Goal: Check status: Check status

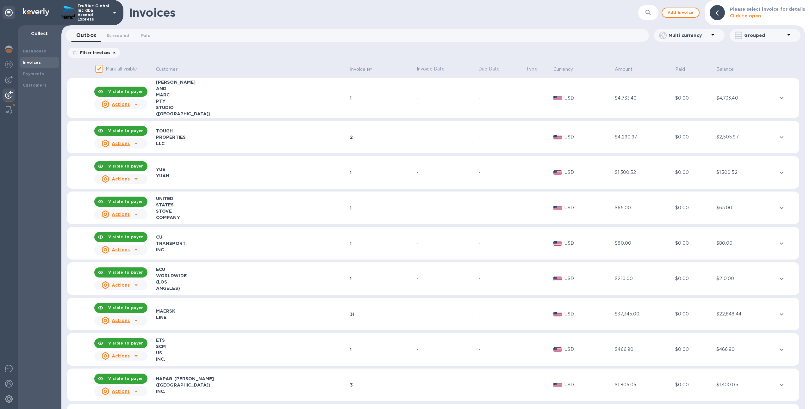
click at [647, 15] on icon "button" at bounding box center [648, 13] width 8 height 8
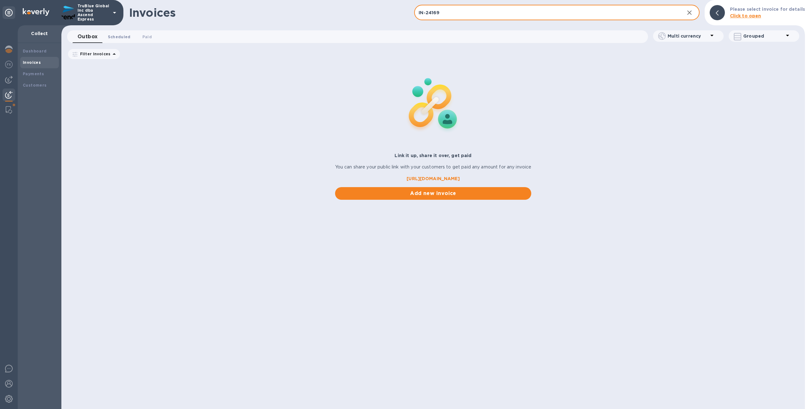
type input "IN-24169"
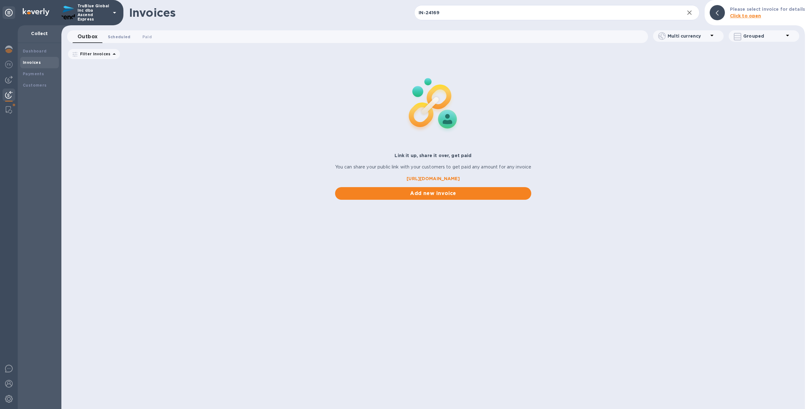
click at [123, 37] on span "Scheduled 0" at bounding box center [119, 37] width 23 height 7
click at [208, 55] on icon at bounding box center [205, 54] width 5 height 5
click at [149, 36] on span "Paid 0" at bounding box center [148, 37] width 9 height 7
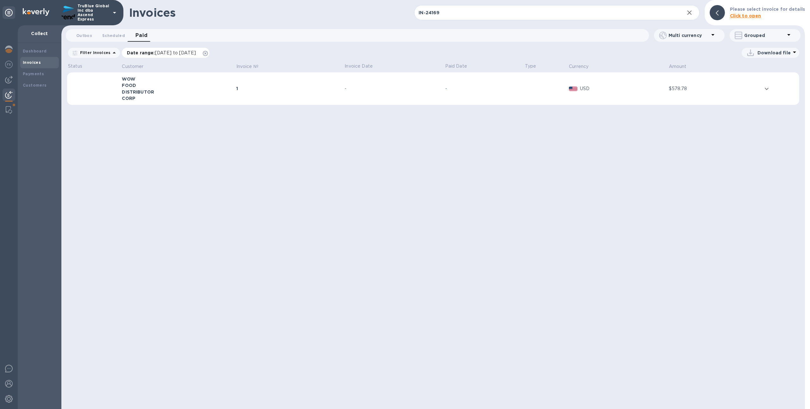
click at [208, 53] on icon at bounding box center [205, 53] width 5 height 5
click at [258, 102] on td "1" at bounding box center [289, 88] width 108 height 33
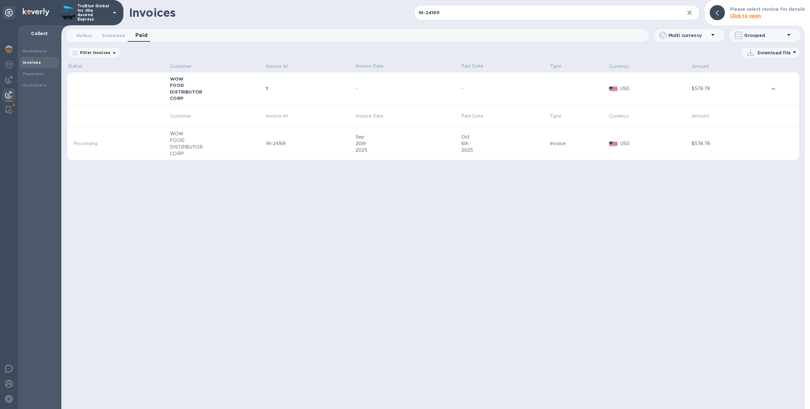
click at [280, 148] on td "IN-24169" at bounding box center [310, 143] width 90 height 33
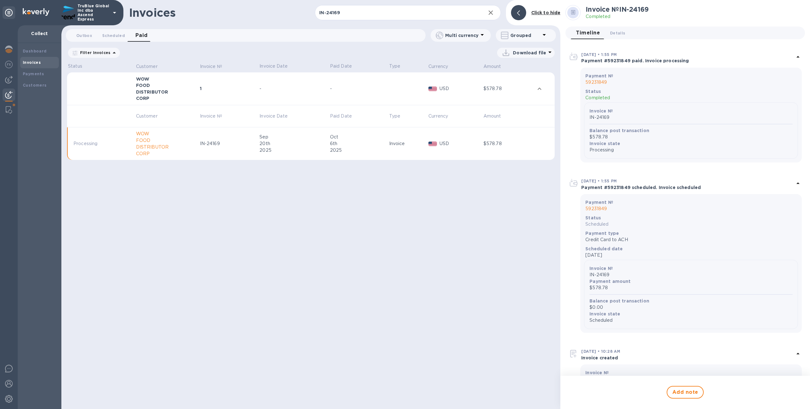
click at [11, 94] on img at bounding box center [9, 95] width 8 height 8
click at [89, 40] on button "Outbox 0" at bounding box center [84, 35] width 26 height 13
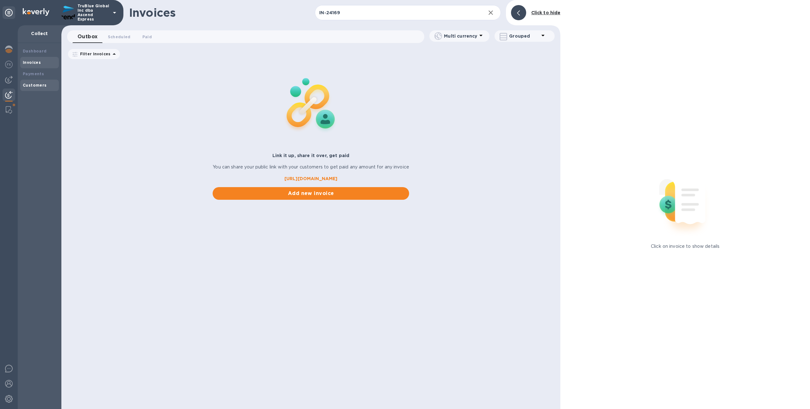
click at [49, 82] on div "Customers" at bounding box center [40, 85] width 34 height 6
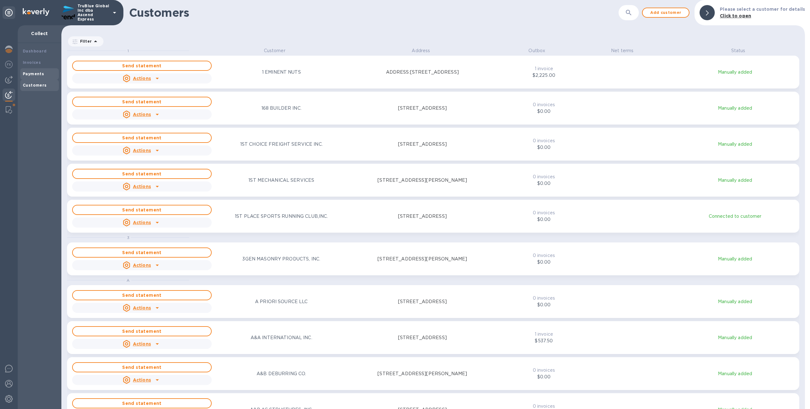
scroll to position [357, 741]
click at [48, 77] on div "Payments" at bounding box center [40, 74] width 34 height 6
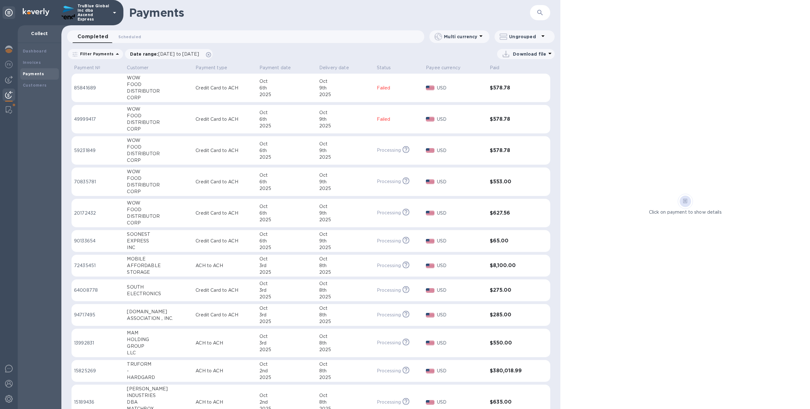
click at [238, 217] on td "Credit Card to ACH" at bounding box center [225, 213] width 64 height 29
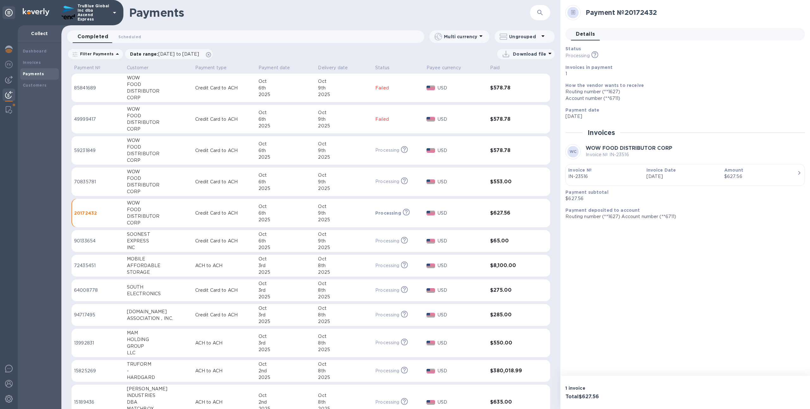
click at [244, 190] on td "Credit Card to ACH" at bounding box center [224, 182] width 63 height 29
click at [264, 156] on div "2025" at bounding box center [285, 157] width 55 height 7
